Goal: Transaction & Acquisition: Subscribe to service/newsletter

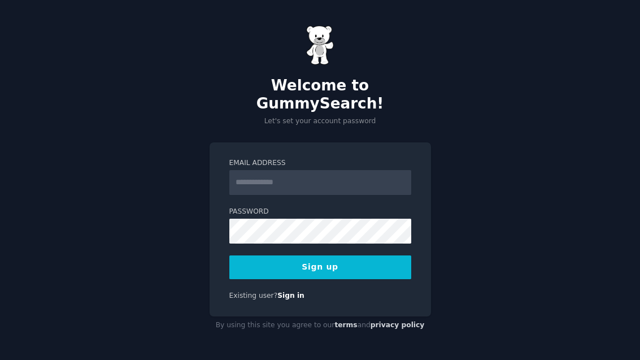
click at [369, 184] on input "Email Address" at bounding box center [320, 182] width 182 height 25
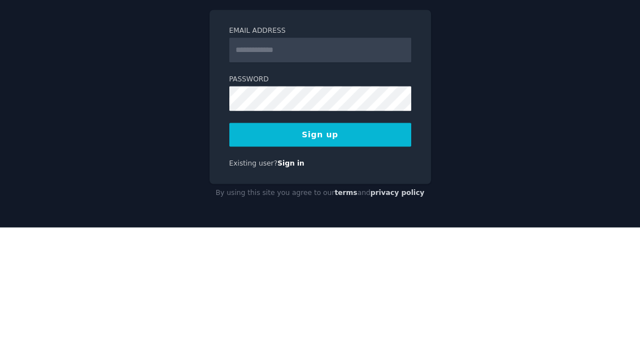
scroll to position [36, 0]
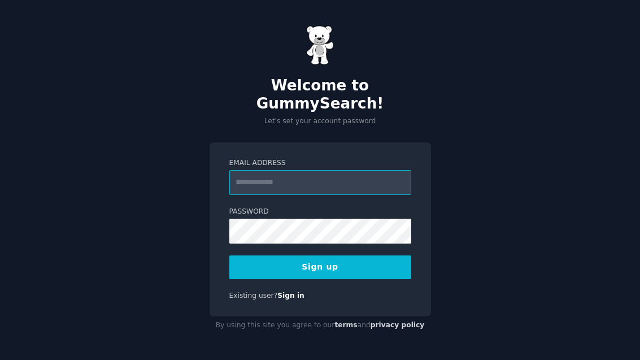
click at [361, 170] on input "Email Address" at bounding box center [320, 182] width 182 height 25
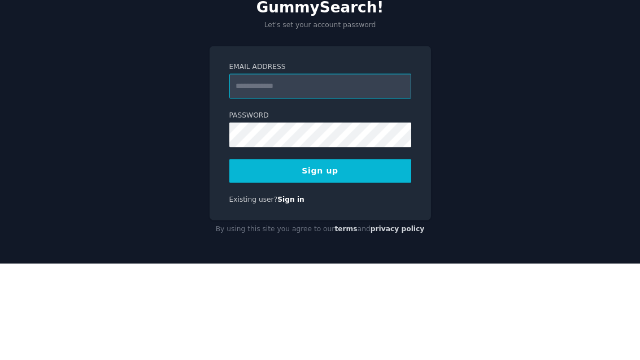
click at [350, 170] on input "Email Address" at bounding box center [320, 182] width 182 height 25
click at [349, 170] on input "Email Address" at bounding box center [320, 182] width 182 height 25
type input "**********"
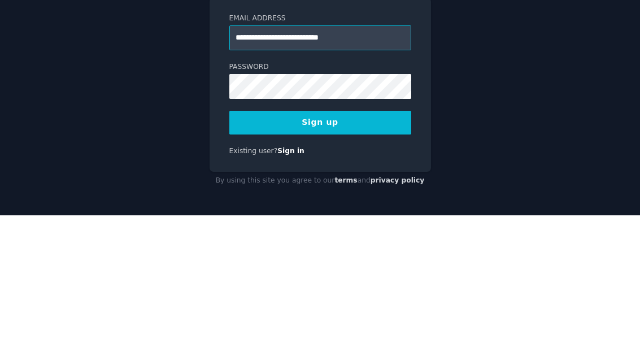
click at [393, 170] on input "**********" at bounding box center [320, 182] width 182 height 25
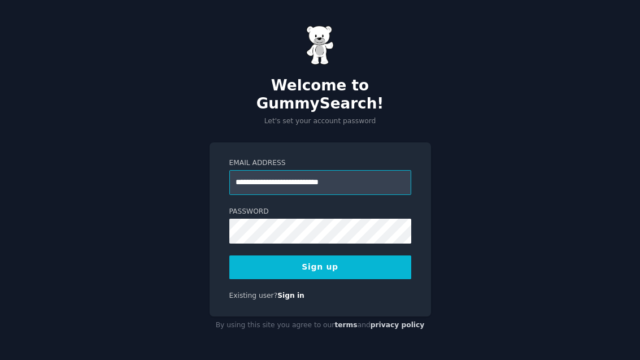
click at [382, 170] on input "**********" at bounding box center [320, 182] width 182 height 25
type input "**********"
click at [339, 170] on input "**********" at bounding box center [320, 182] width 182 height 25
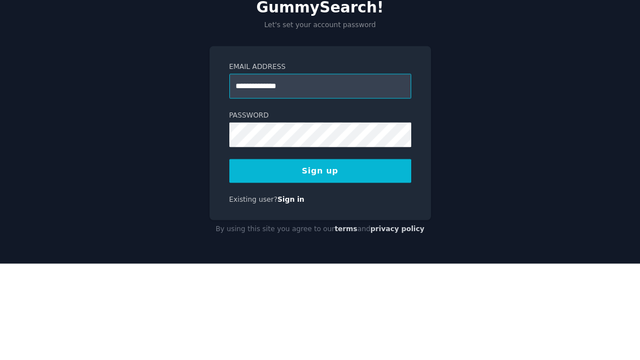
click at [338, 170] on input "**********" at bounding box center [320, 182] width 182 height 25
click at [333, 170] on input "**********" at bounding box center [320, 182] width 182 height 25
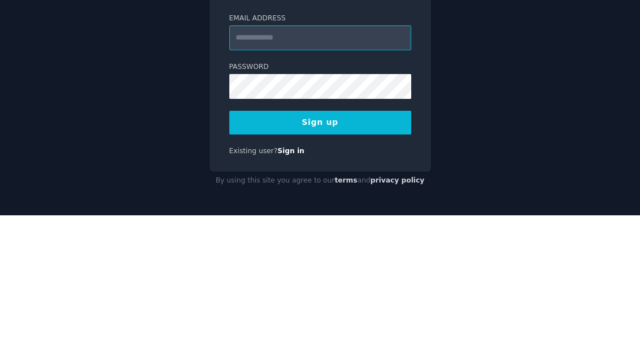
click at [361, 170] on input "Email Address" at bounding box center [320, 182] width 182 height 25
click at [359, 170] on input "Email Address" at bounding box center [320, 182] width 182 height 25
paste input "**********"
type input "**********"
click at [371, 255] on button "Sign up" at bounding box center [320, 267] width 182 height 24
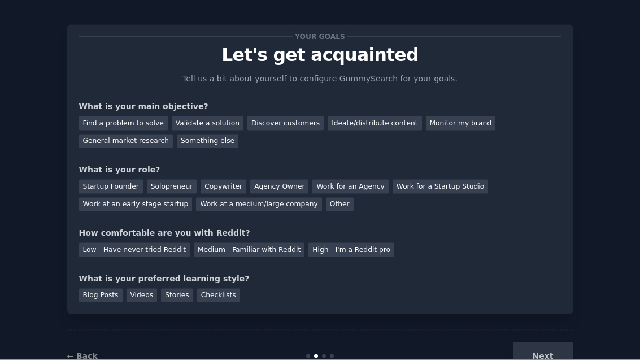
scroll to position [31, 0]
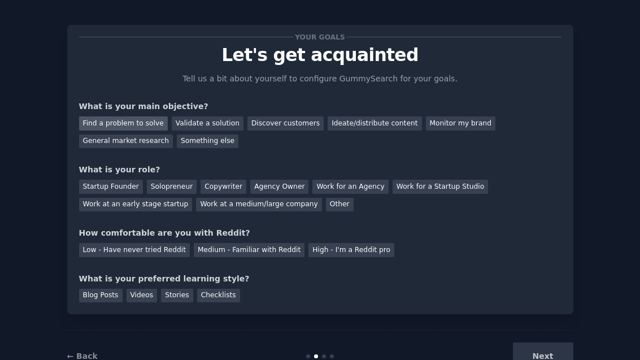
click at [99, 116] on div "Find a problem to solve" at bounding box center [123, 123] width 89 height 14
click at [98, 180] on div "Startup Founder" at bounding box center [111, 187] width 64 height 14
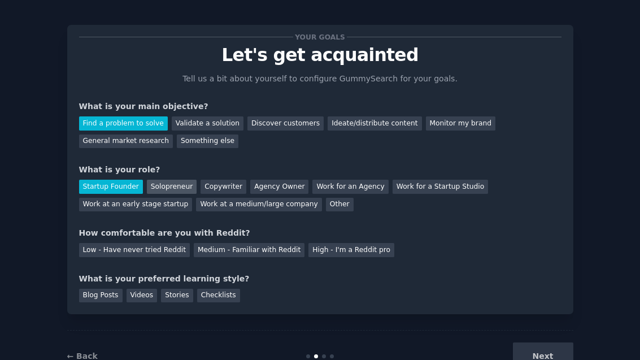
click at [153, 180] on div "Solopreneur" at bounding box center [172, 187] width 50 height 14
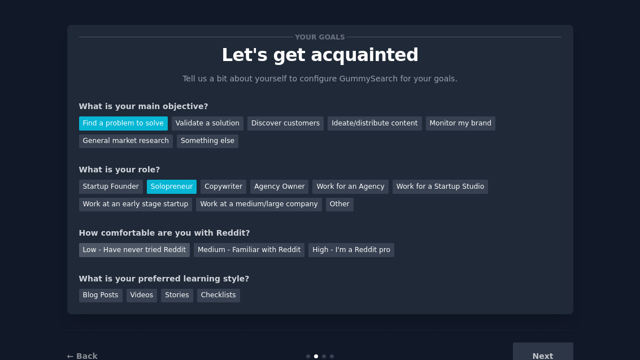
click at [93, 243] on div "Low - Have never tried Reddit" at bounding box center [134, 250] width 111 height 14
click at [550, 343] on div "Next" at bounding box center [489, 357] width 169 height 28
click at [548, 343] on div "Next" at bounding box center [489, 357] width 169 height 28
click at [100, 289] on div "Blog Posts" at bounding box center [101, 296] width 44 height 14
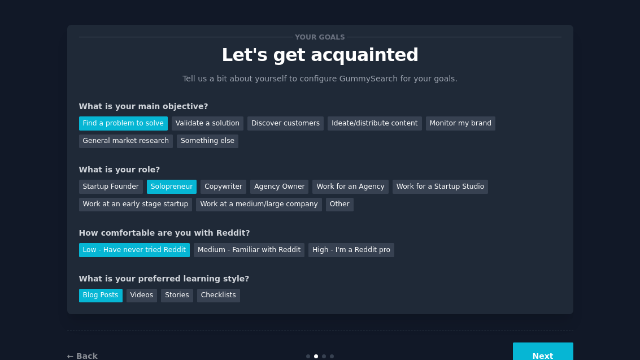
click at [551, 343] on button "Next" at bounding box center [543, 357] width 60 height 28
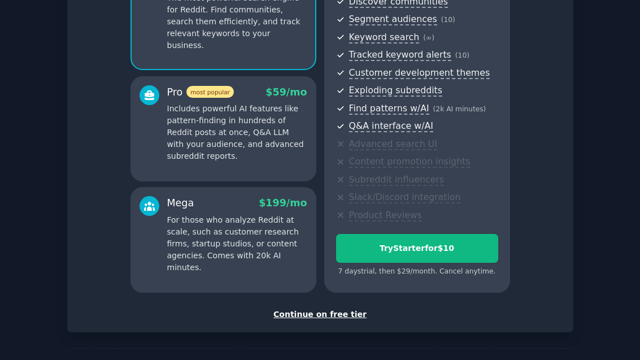
scroll to position [136, 0]
click at [352, 309] on div "Continue on free tier" at bounding box center [320, 315] width 483 height 12
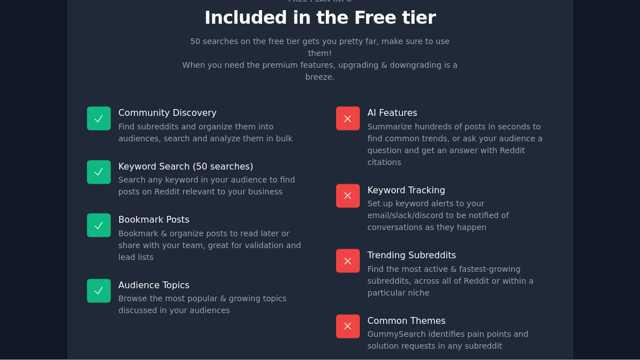
scroll to position [44, 0]
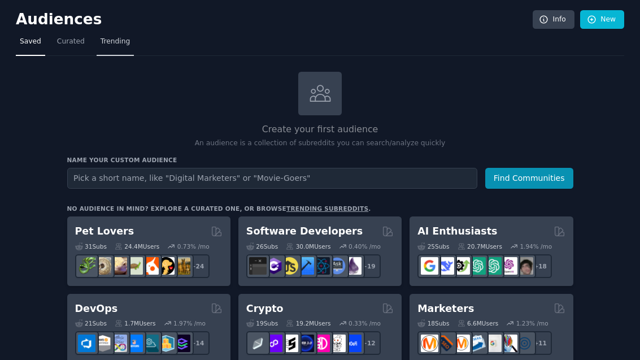
click at [115, 33] on link "Trending" at bounding box center [115, 44] width 37 height 23
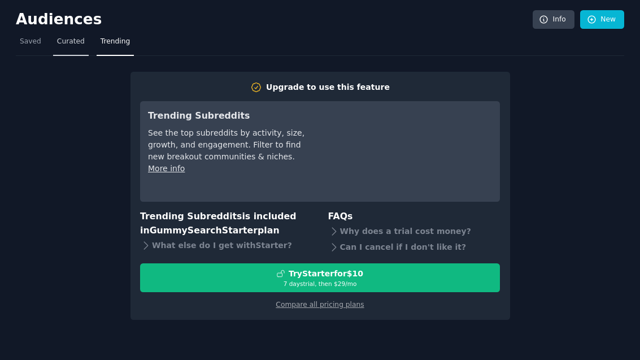
click at [64, 37] on span "Curated" at bounding box center [71, 42] width 28 height 10
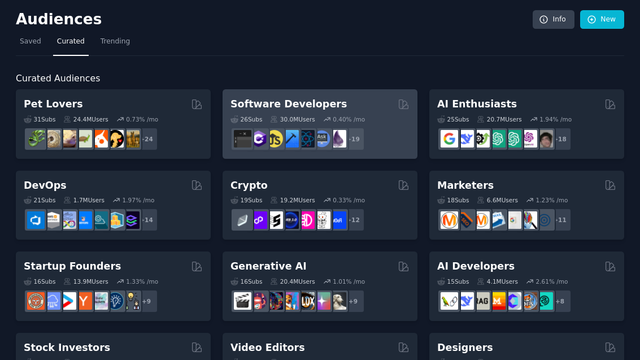
click at [288, 89] on div "Software Developers 26 Sub s 30.0M Users 0.40 % /mo + 19" at bounding box center [320, 124] width 195 height 70
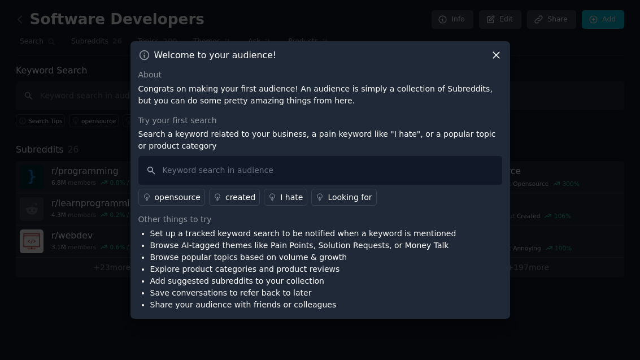
scroll to position [36, 0]
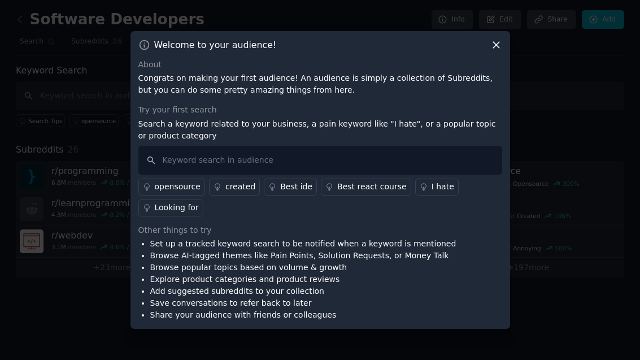
click at [97, 112] on div at bounding box center [320, 180] width 640 height 360
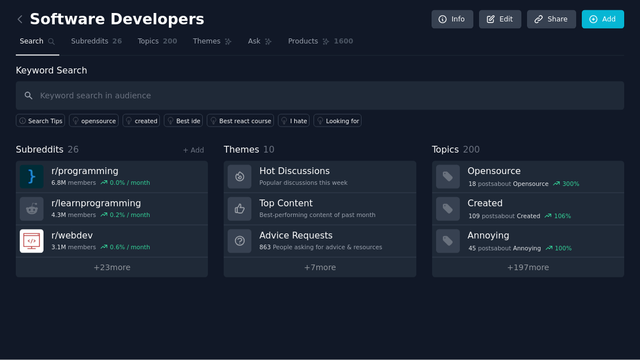
scroll to position [19, 0]
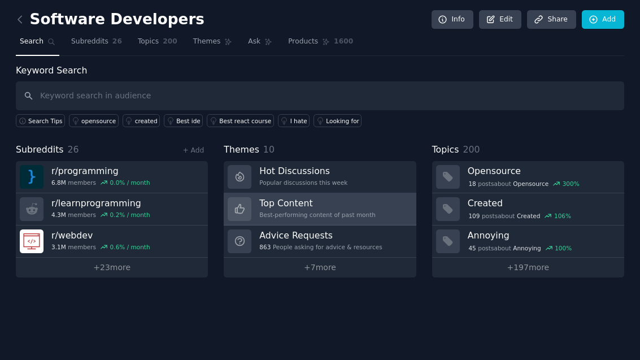
click at [367, 211] on div "Best-performing content of past month" at bounding box center [317, 215] width 116 height 8
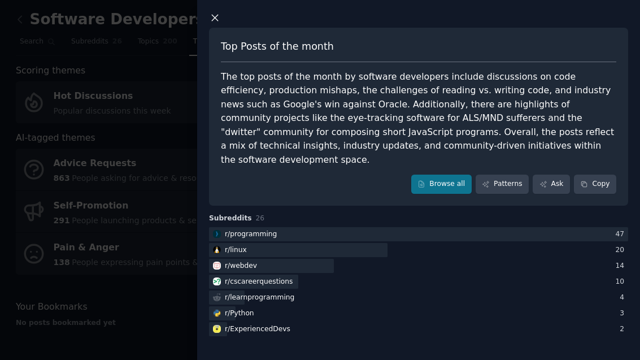
click at [216, 19] on icon at bounding box center [215, 18] width 12 height 12
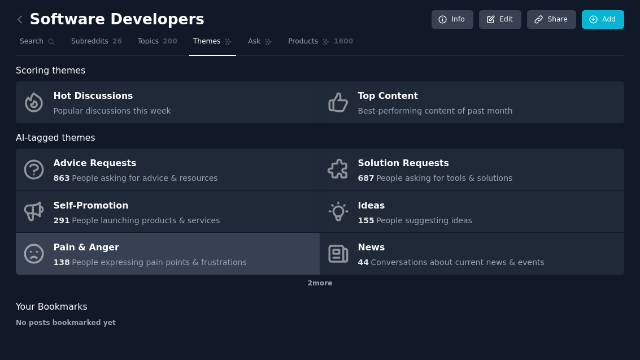
click at [271, 233] on link "Pain & Anger 138 People expressing pain points & frustrations" at bounding box center [168, 254] width 304 height 42
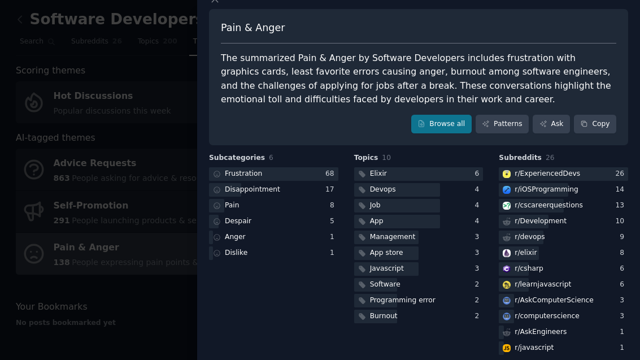
scroll to position [18, 0]
click at [81, 127] on div at bounding box center [320, 180] width 640 height 360
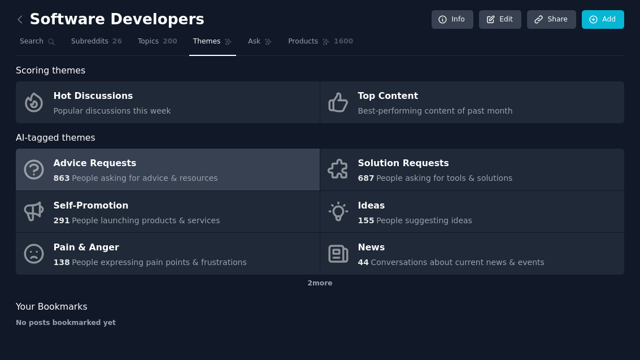
click at [89, 155] on div "Advice Requests" at bounding box center [136, 164] width 164 height 18
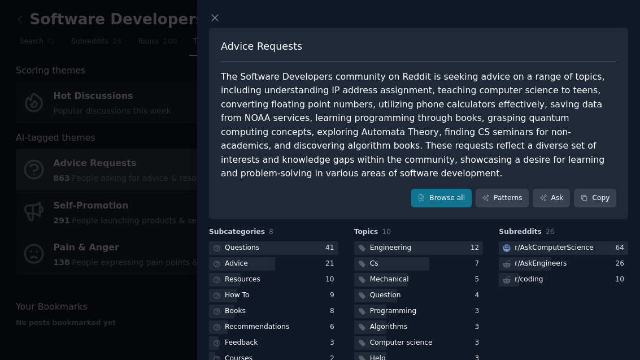
click at [79, 98] on div at bounding box center [320, 180] width 640 height 360
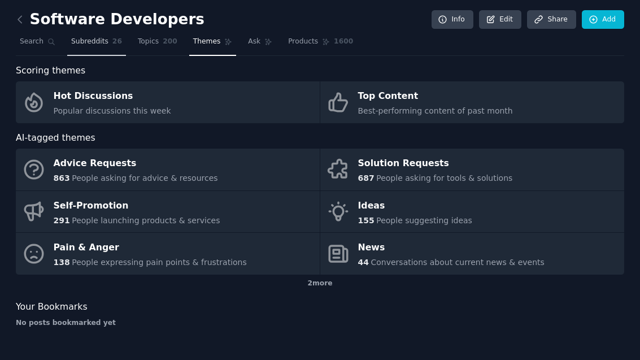
click at [89, 33] on link "Subreddits 26" at bounding box center [96, 44] width 59 height 23
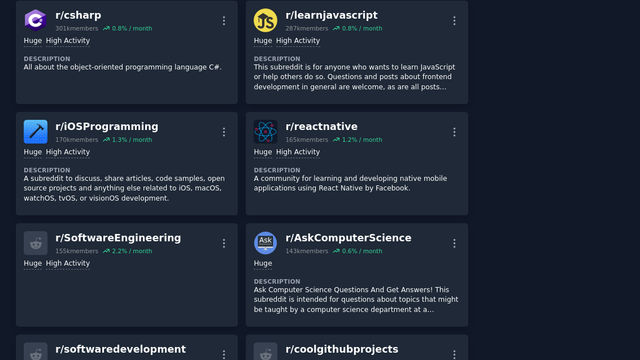
scroll to position [956, 0]
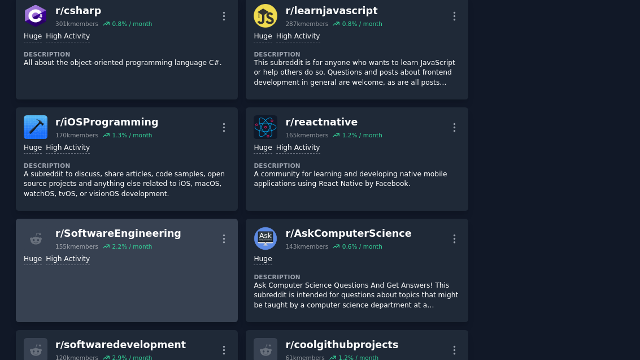
click at [118, 227] on div "r/ SoftwareEngineering" at bounding box center [118, 234] width 126 height 14
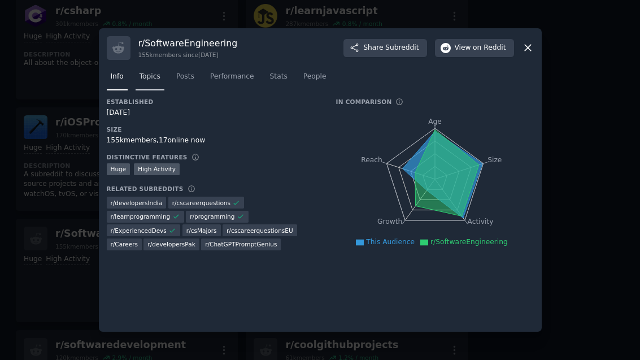
click at [144, 82] on span "Topics" at bounding box center [150, 77] width 21 height 10
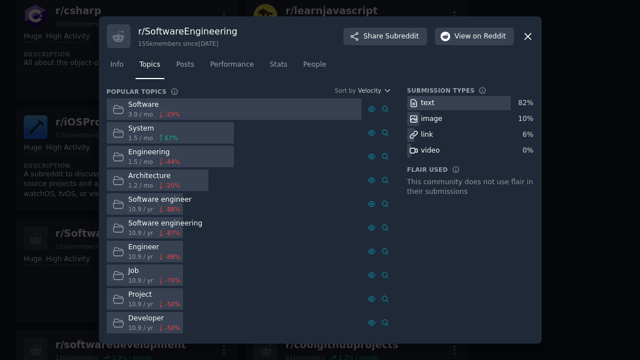
click at [183, 144] on div at bounding box center [171, 133] width 128 height 22
click at [157, 142] on icon at bounding box center [161, 138] width 8 height 8
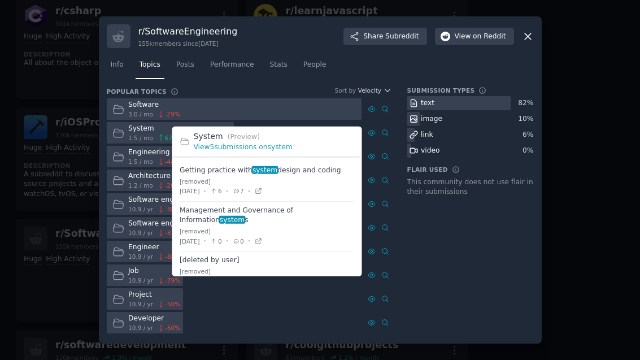
click at [137, 134] on div "System" at bounding box center [153, 129] width 50 height 10
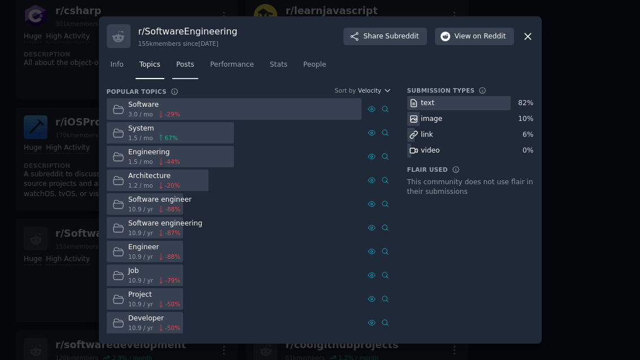
click at [172, 79] on link "Posts" at bounding box center [185, 67] width 26 height 23
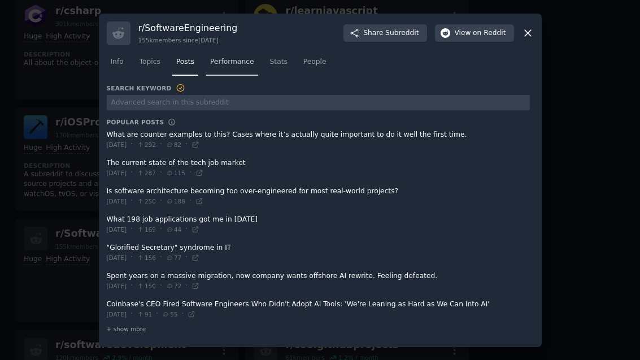
click at [219, 67] on span "Performance" at bounding box center [232, 62] width 44 height 10
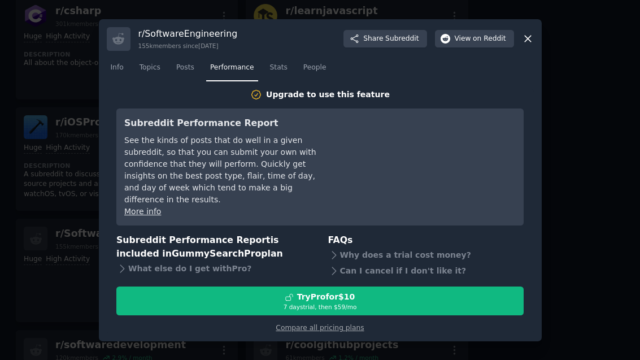
click at [526, 45] on icon at bounding box center [528, 39] width 12 height 12
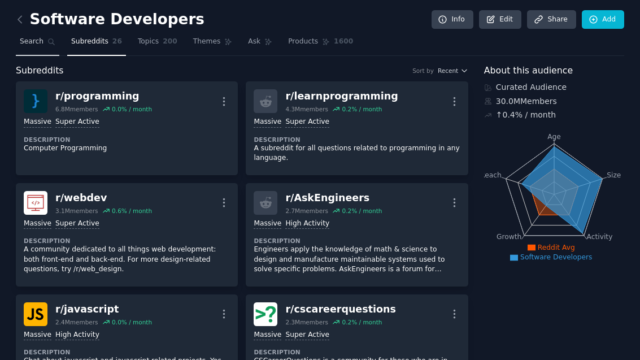
click at [27, 37] on span "Search" at bounding box center [32, 42] width 24 height 10
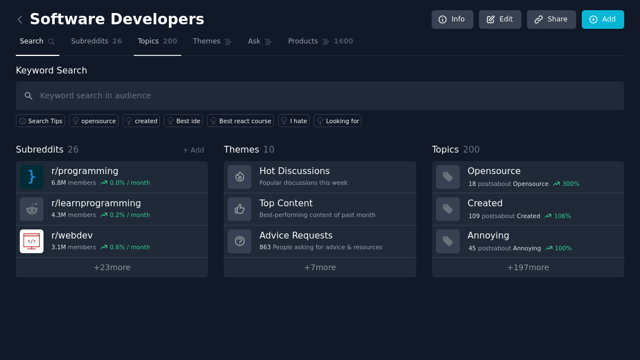
click at [155, 33] on link "Topics 200" at bounding box center [157, 44] width 47 height 23
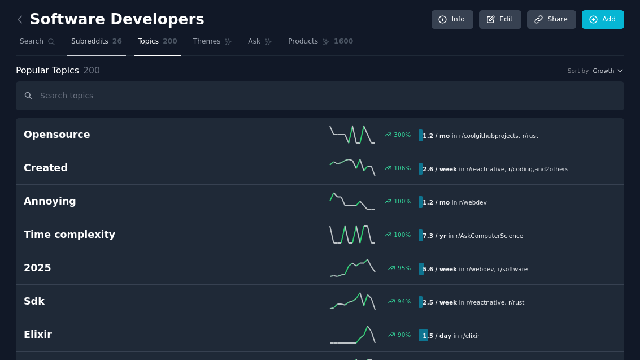
click at [83, 37] on span "Subreddits" at bounding box center [89, 42] width 37 height 10
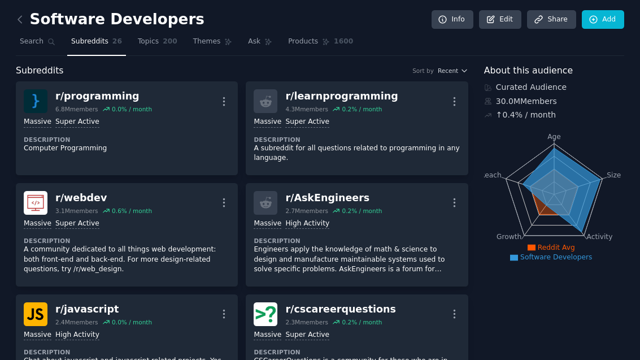
click at [27, 20] on link at bounding box center [23, 20] width 14 height 18
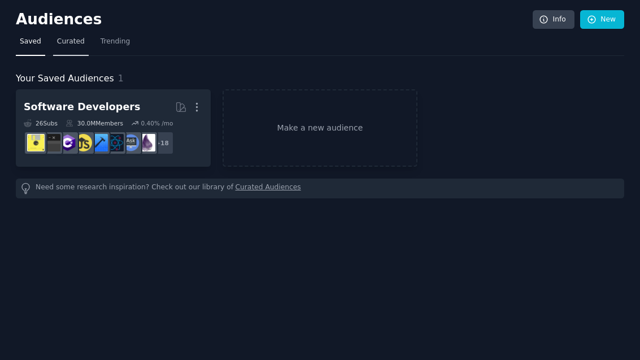
click at [66, 46] on span "Curated" at bounding box center [71, 42] width 28 height 10
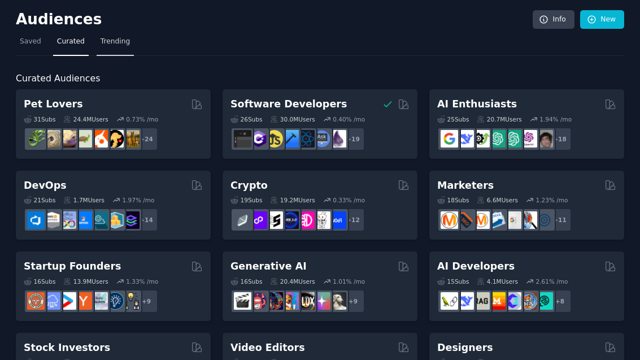
click at [115, 49] on link "Trending" at bounding box center [115, 44] width 37 height 23
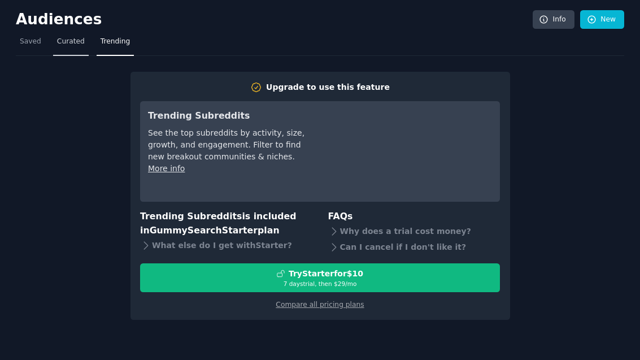
click at [72, 46] on span "Curated" at bounding box center [71, 42] width 28 height 10
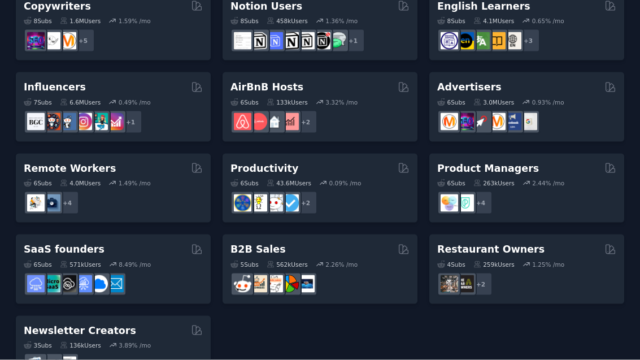
scroll to position [36, 0]
